Goal: Transaction & Acquisition: Register for event/course

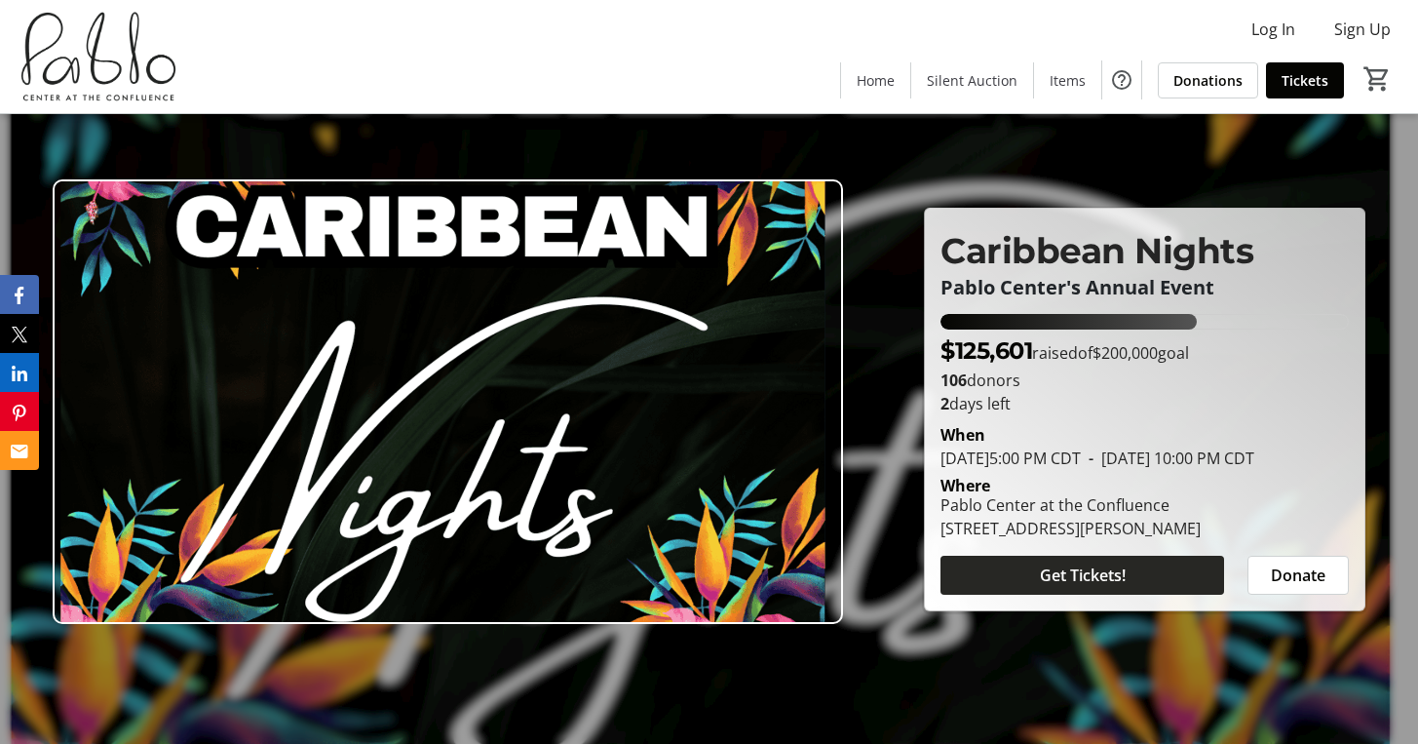
click at [1140, 591] on span at bounding box center [1082, 575] width 284 height 47
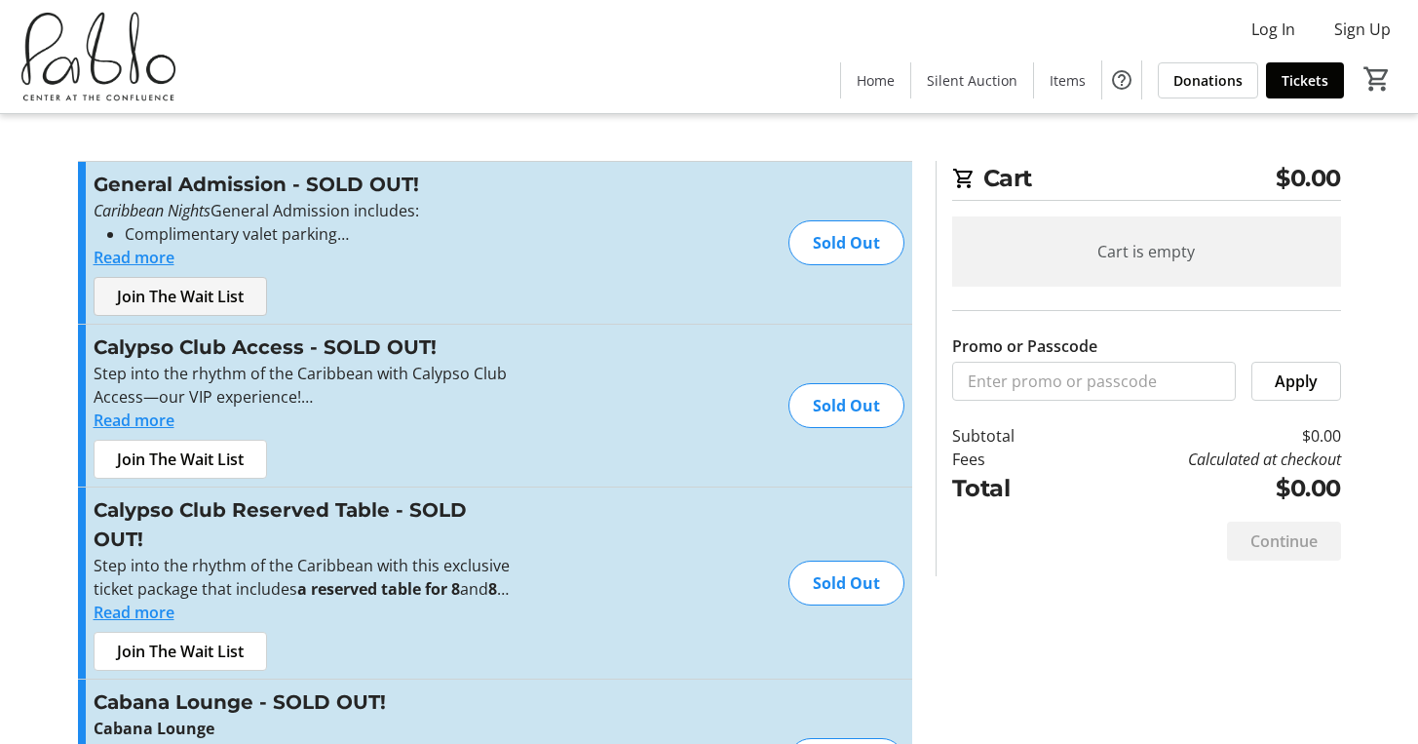
click at [141, 298] on span "Join The Wait List" at bounding box center [180, 296] width 127 height 23
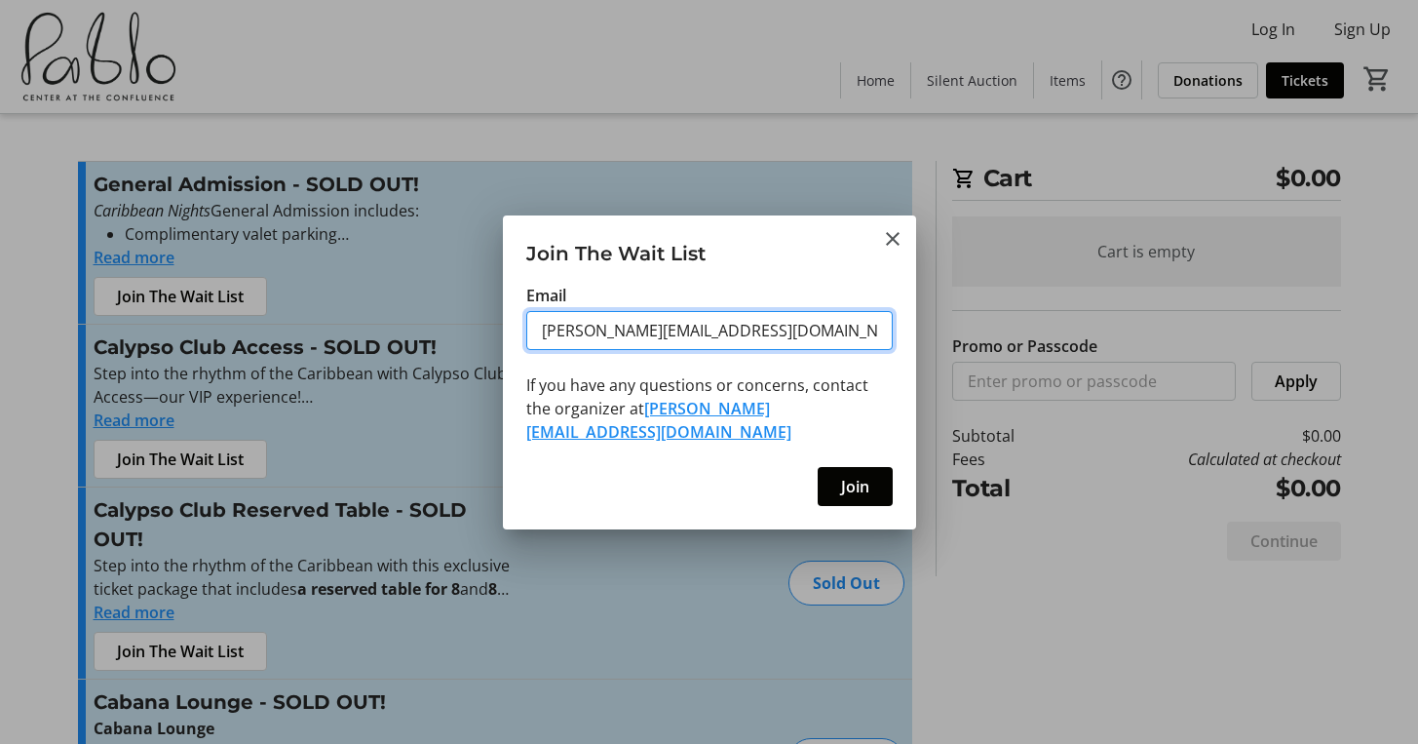
type input "[PERSON_NAME][EMAIL_ADDRESS][DOMAIN_NAME]"
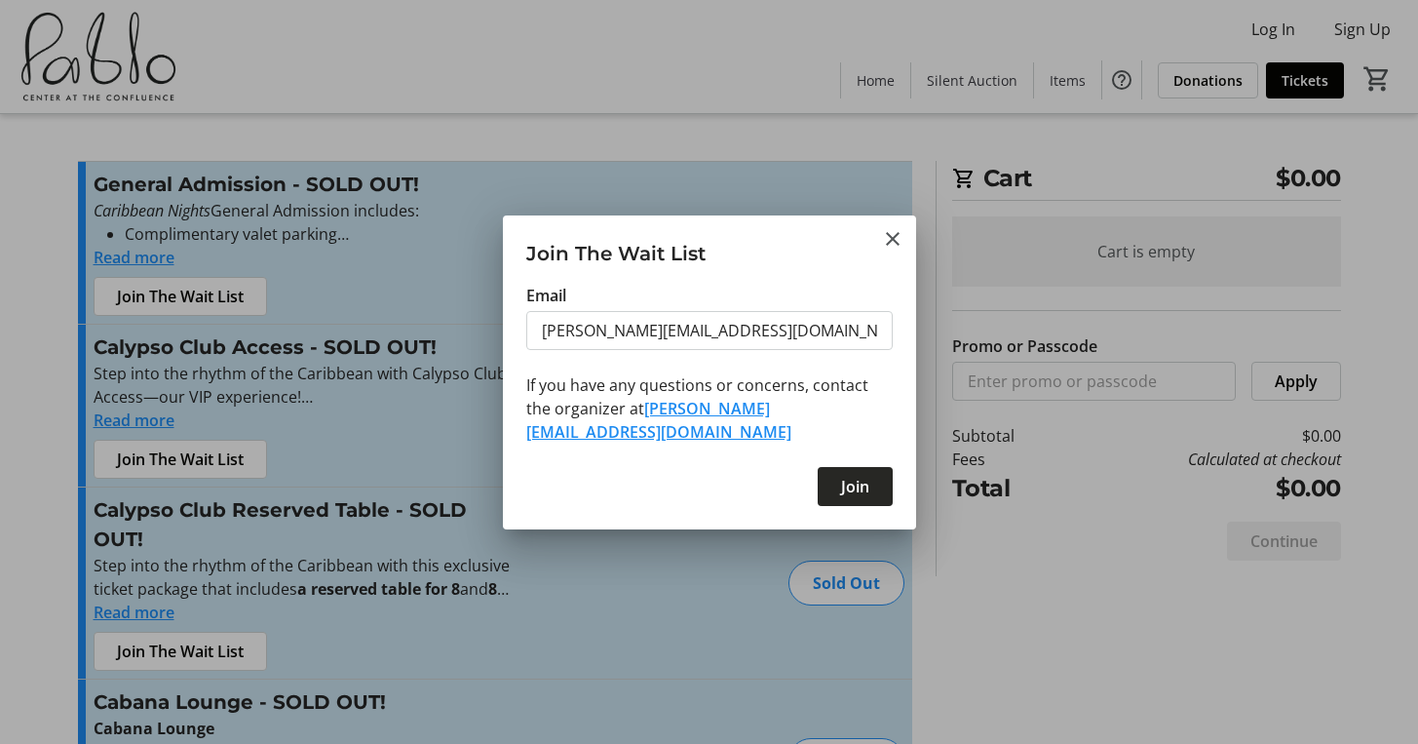
click at [848, 475] on span "Join" at bounding box center [855, 486] width 28 height 23
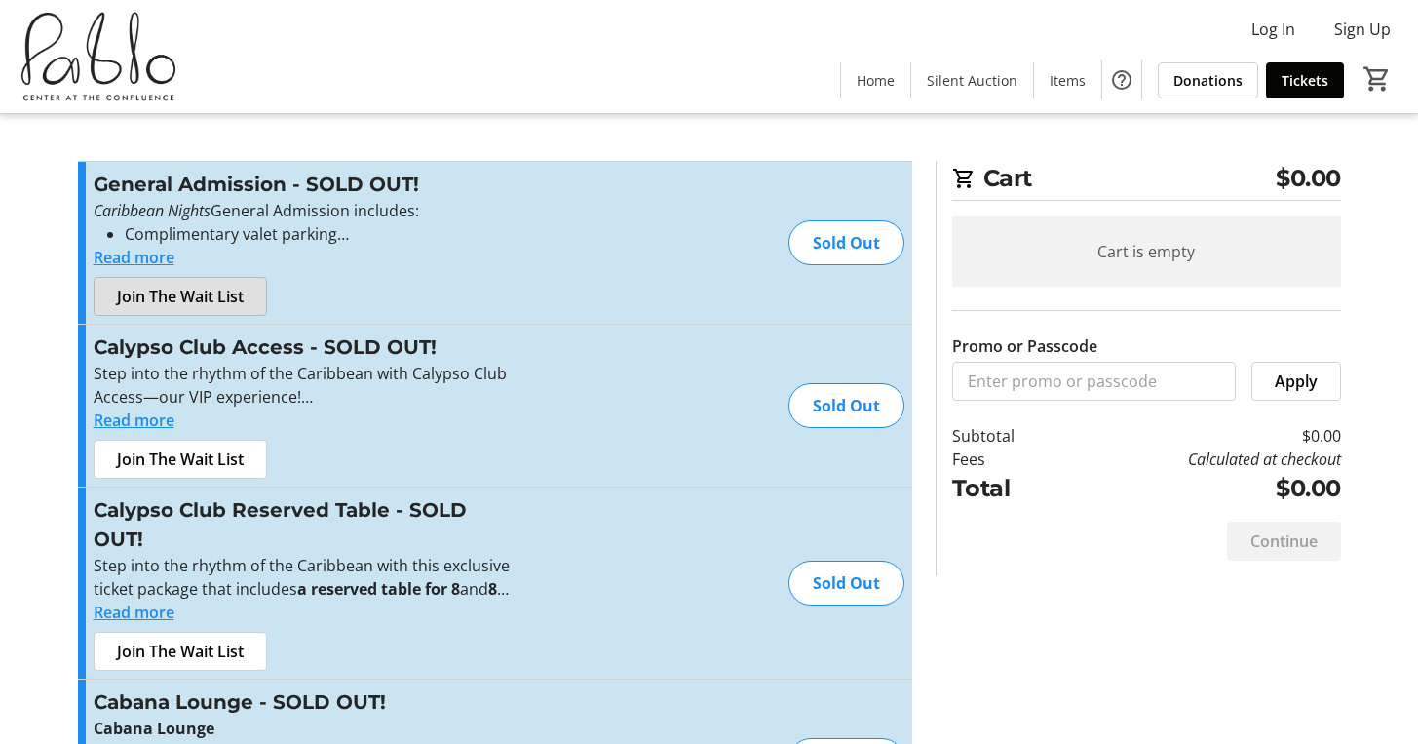
click at [147, 252] on button "Read more" at bounding box center [134, 257] width 81 height 23
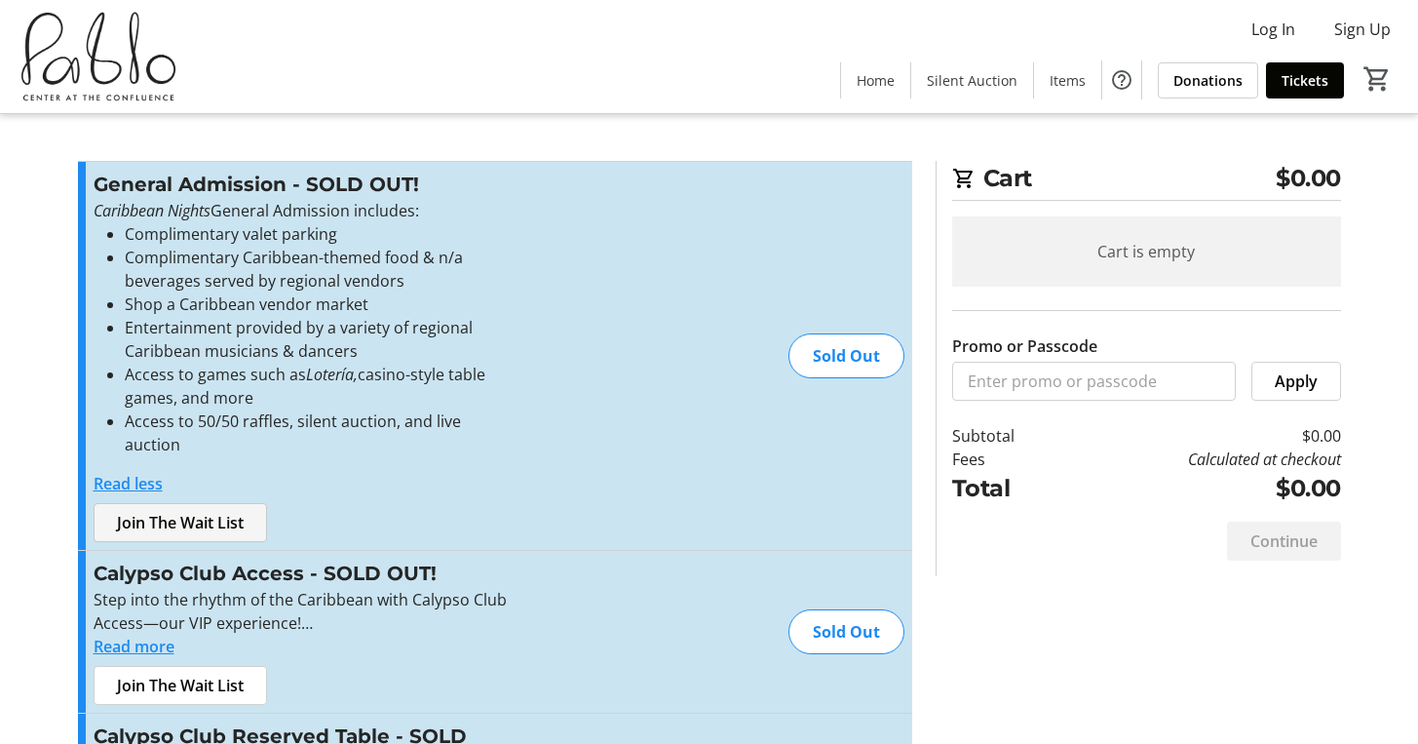
click at [202, 511] on span "Join The Wait List" at bounding box center [180, 522] width 127 height 23
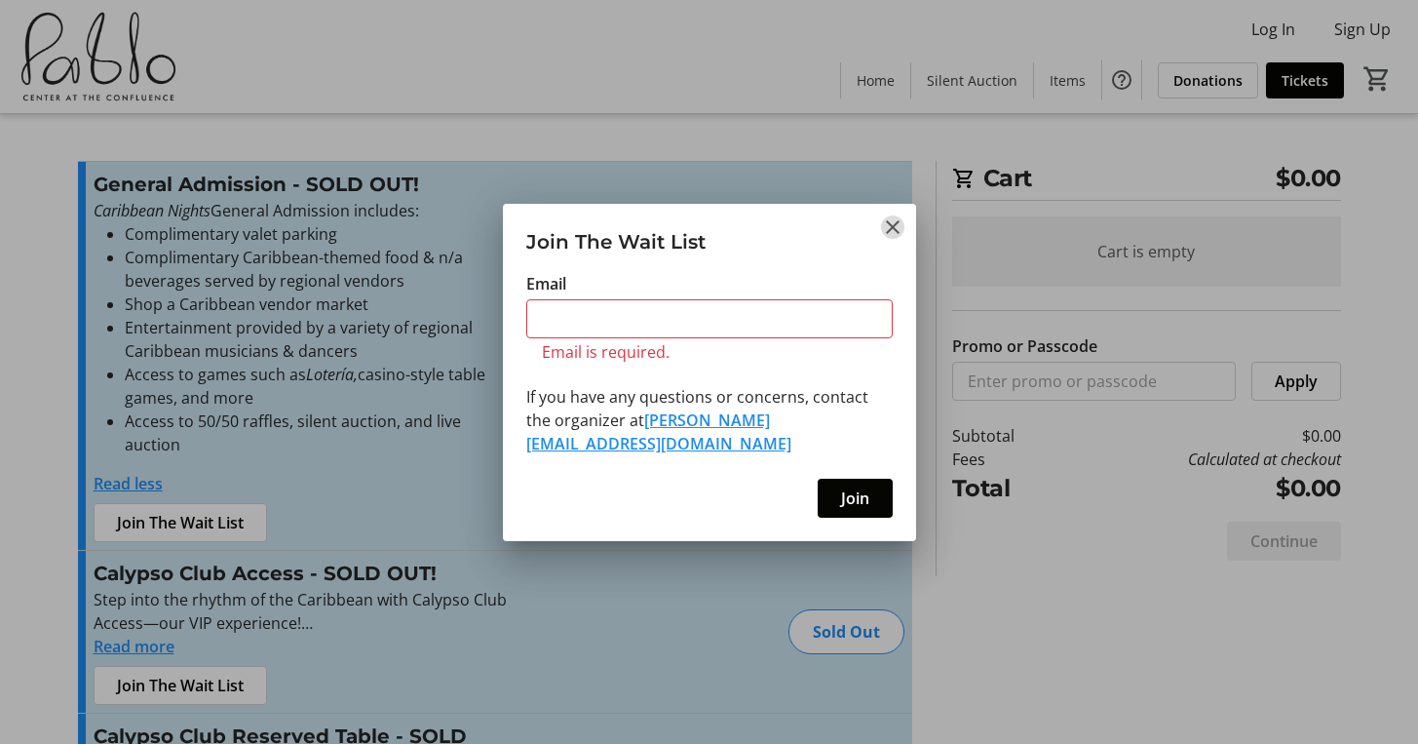
click at [891, 250] on tr-shared-feature-wait-list-dialog-ui "Join The Wait List Email Email is required. If you have any questions or concer…" at bounding box center [709, 372] width 413 height 337
click at [890, 239] on mat-icon "Close" at bounding box center [892, 226] width 23 height 23
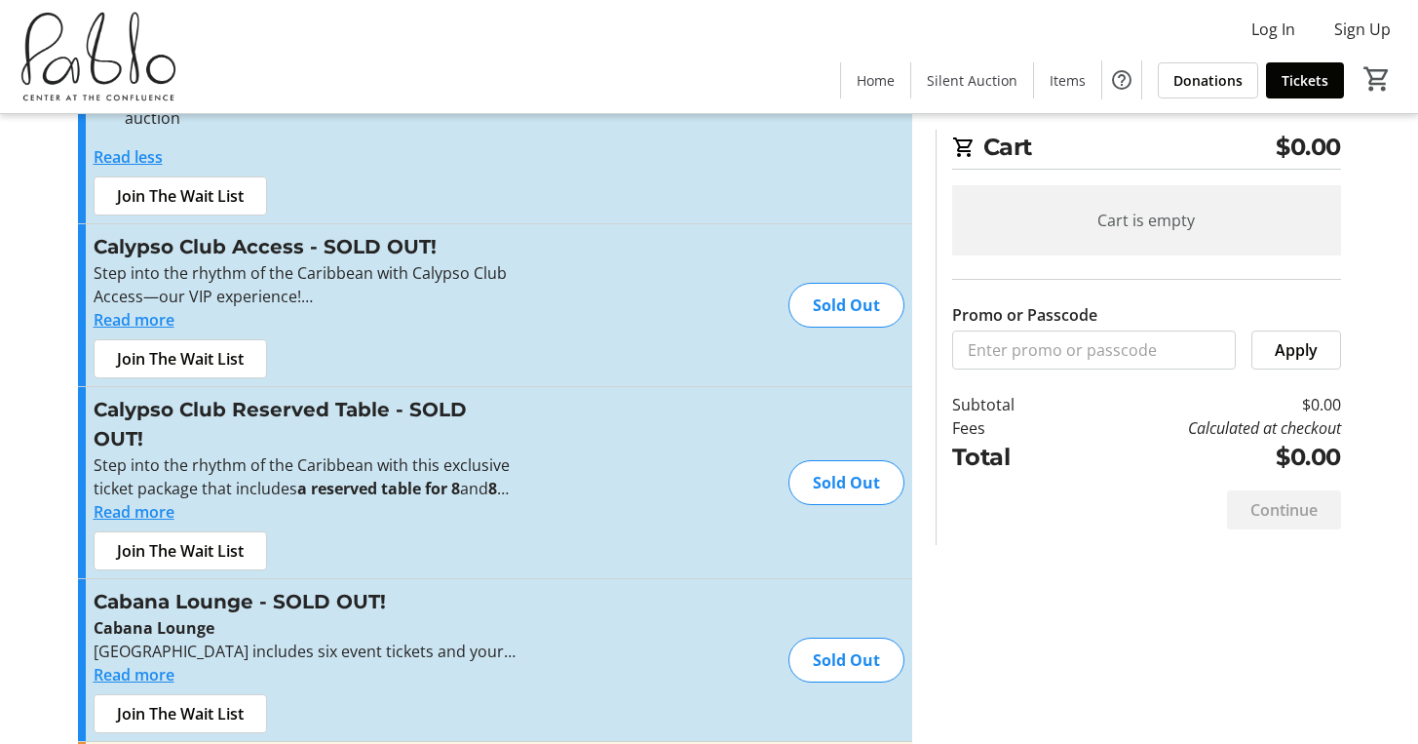
scroll to position [330, 0]
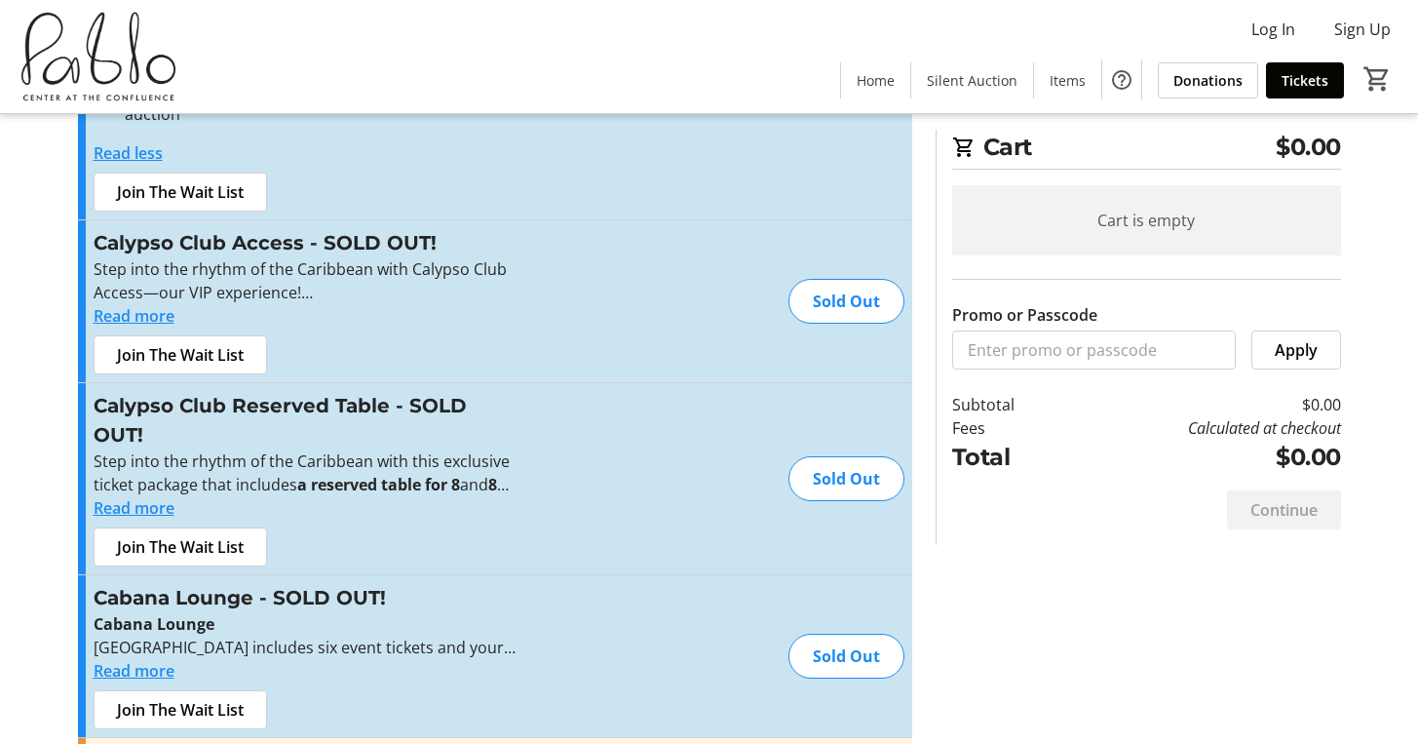
click at [134, 496] on button "Read more" at bounding box center [134, 507] width 81 height 23
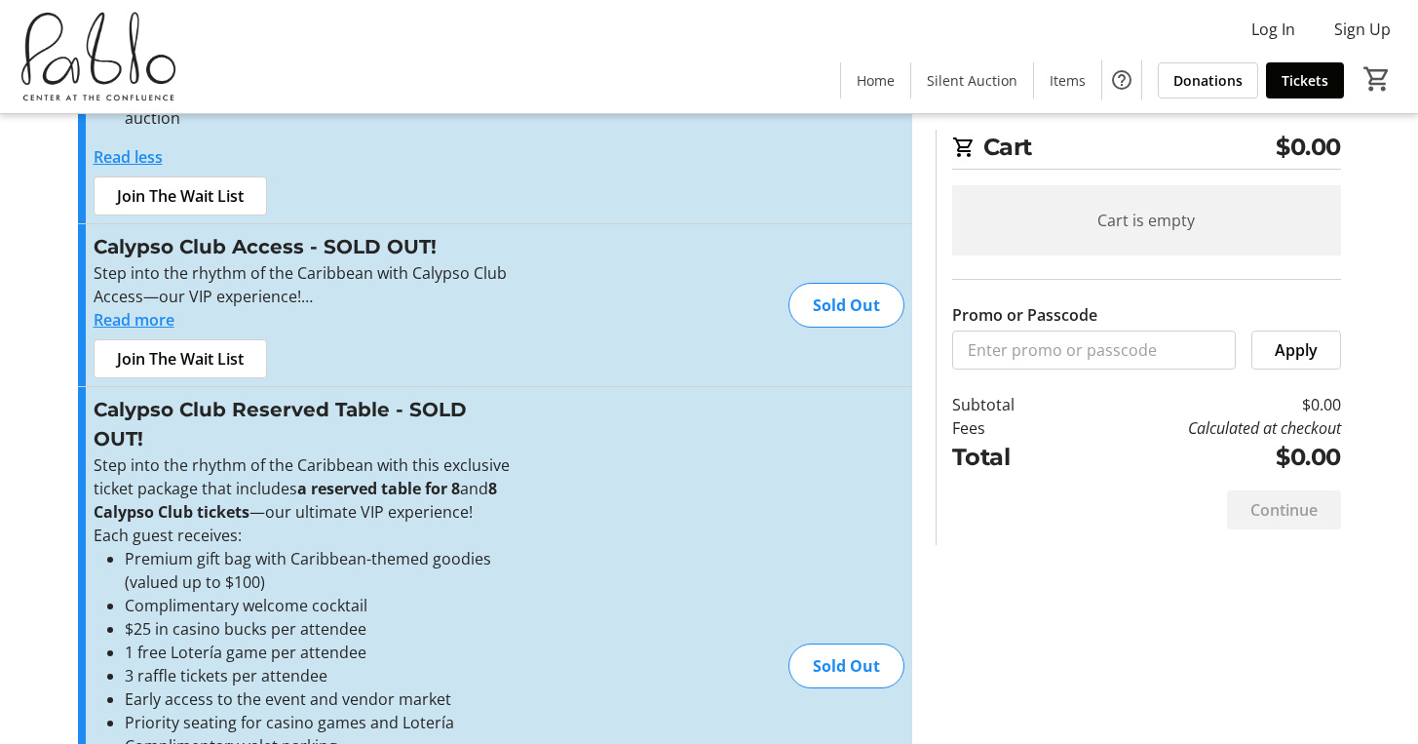
scroll to position [255, 0]
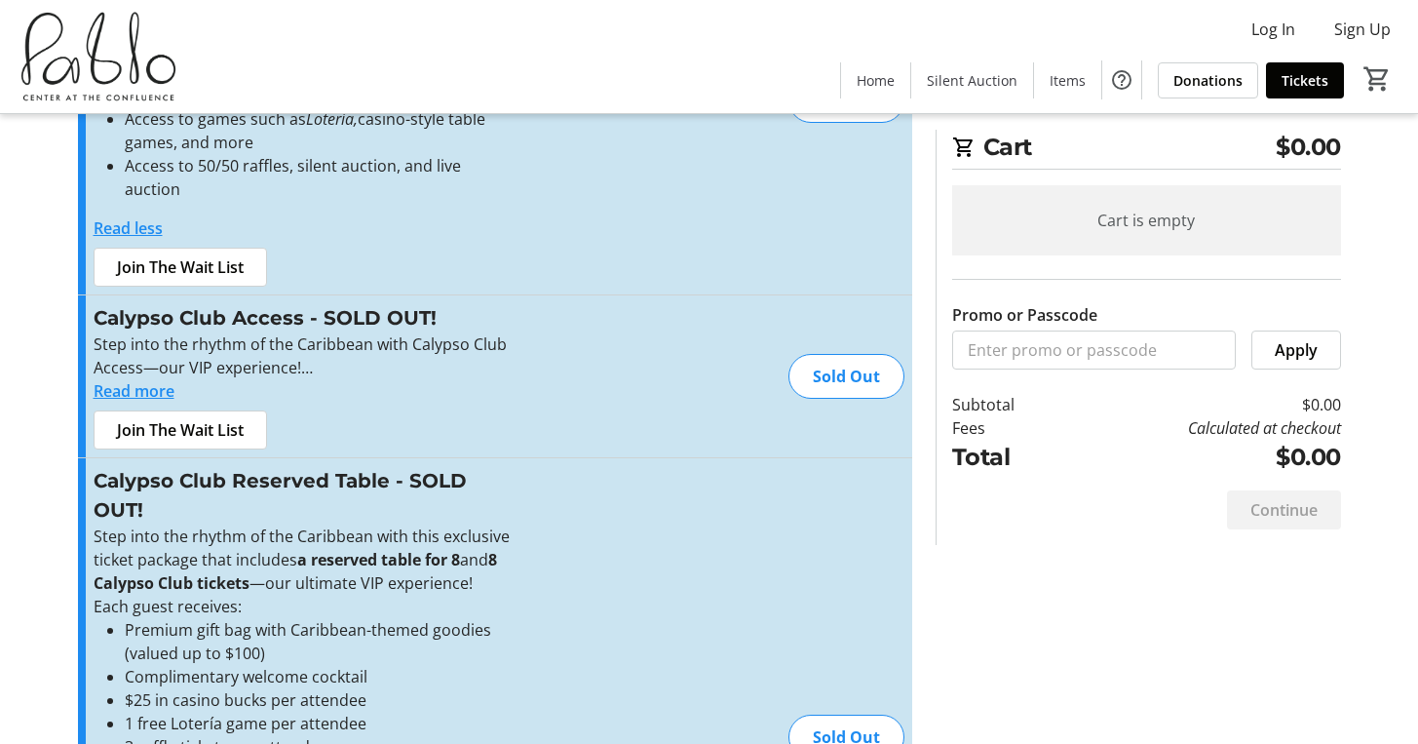
click at [182, 303] on h3 "Calypso Club Access - SOLD OUT!" at bounding box center [307, 317] width 426 height 29
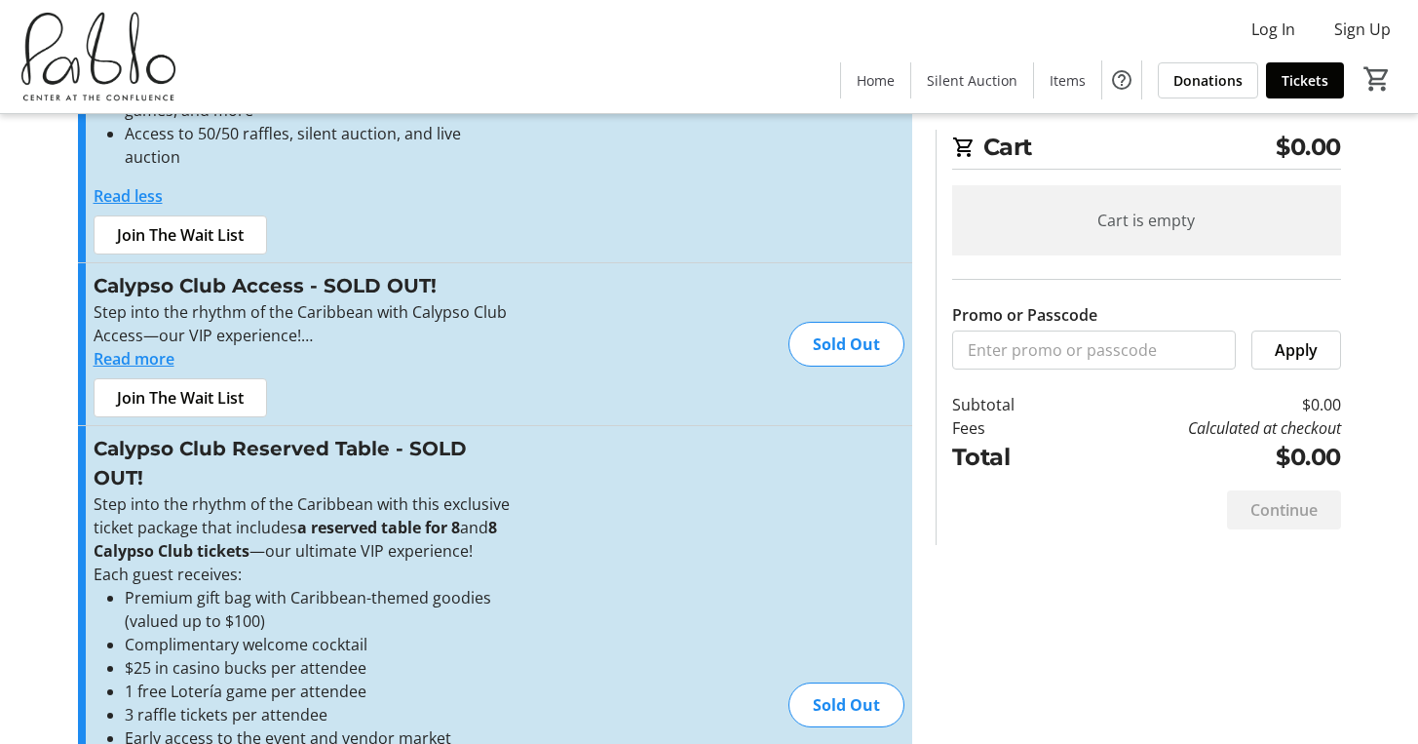
click at [860, 682] on div "Sold Out" at bounding box center [846, 704] width 116 height 45
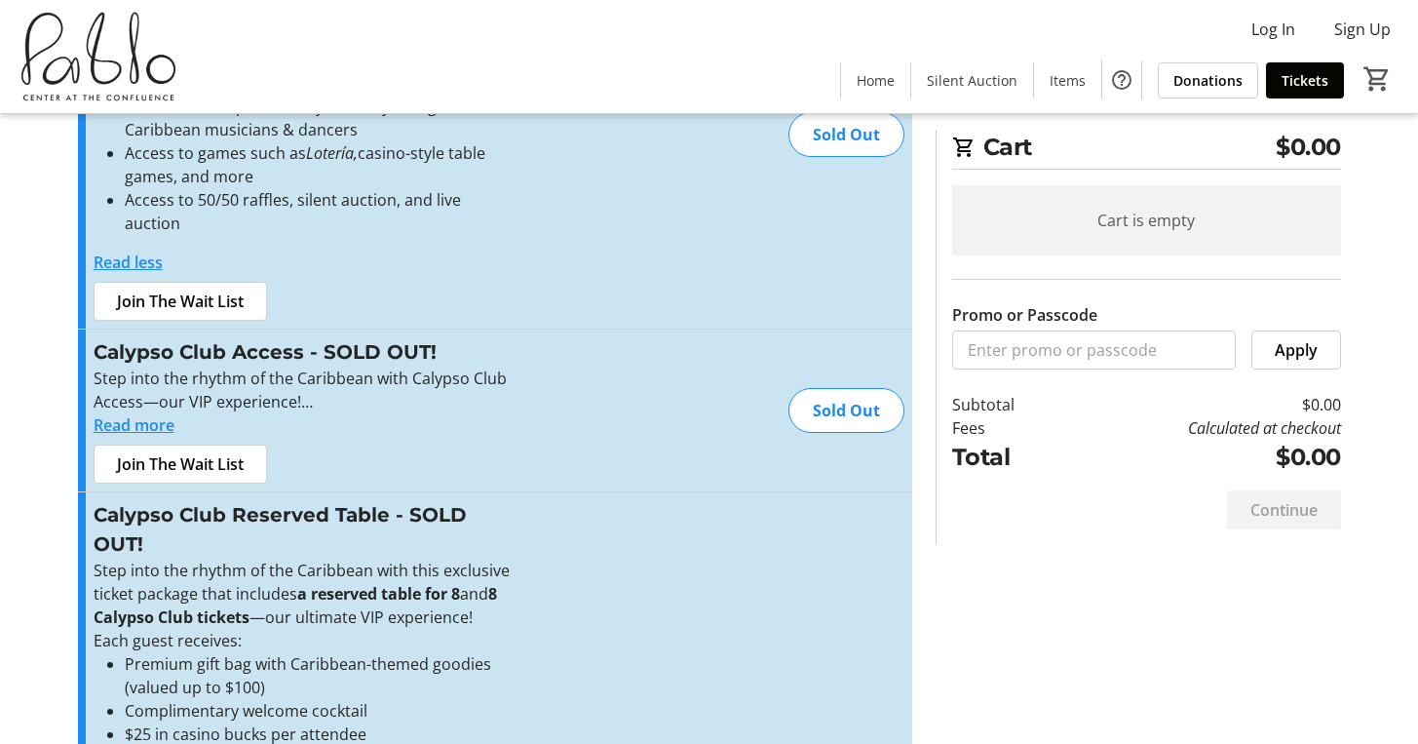
scroll to position [0, 0]
